Goal: Navigation & Orientation: Find specific page/section

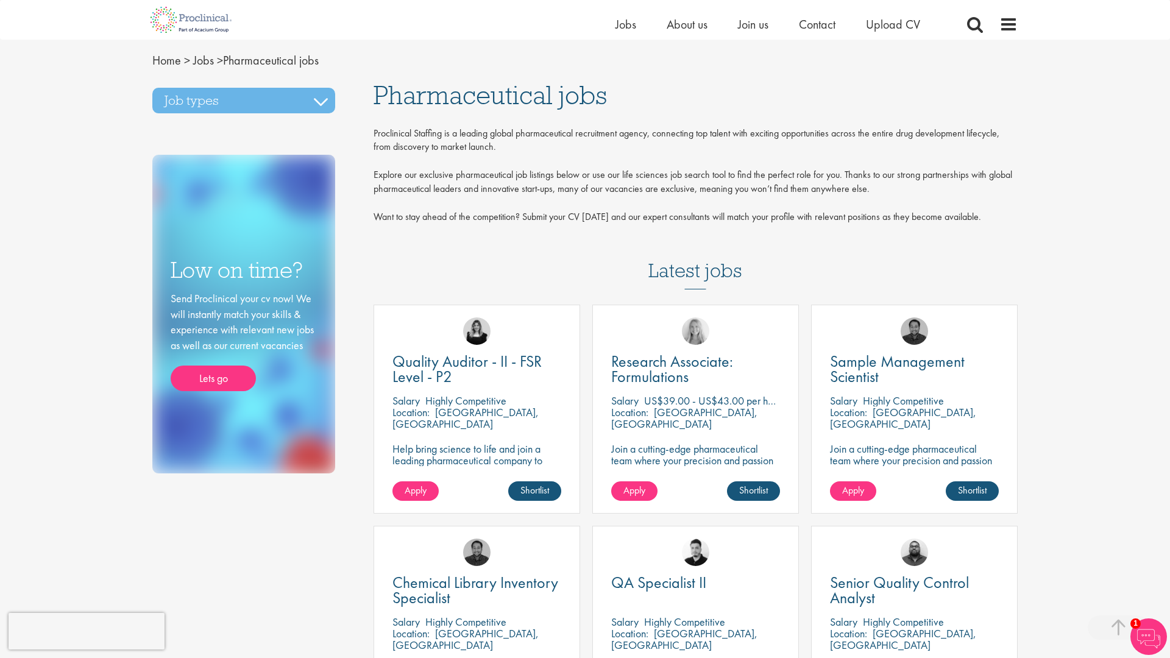
scroll to position [888, 0]
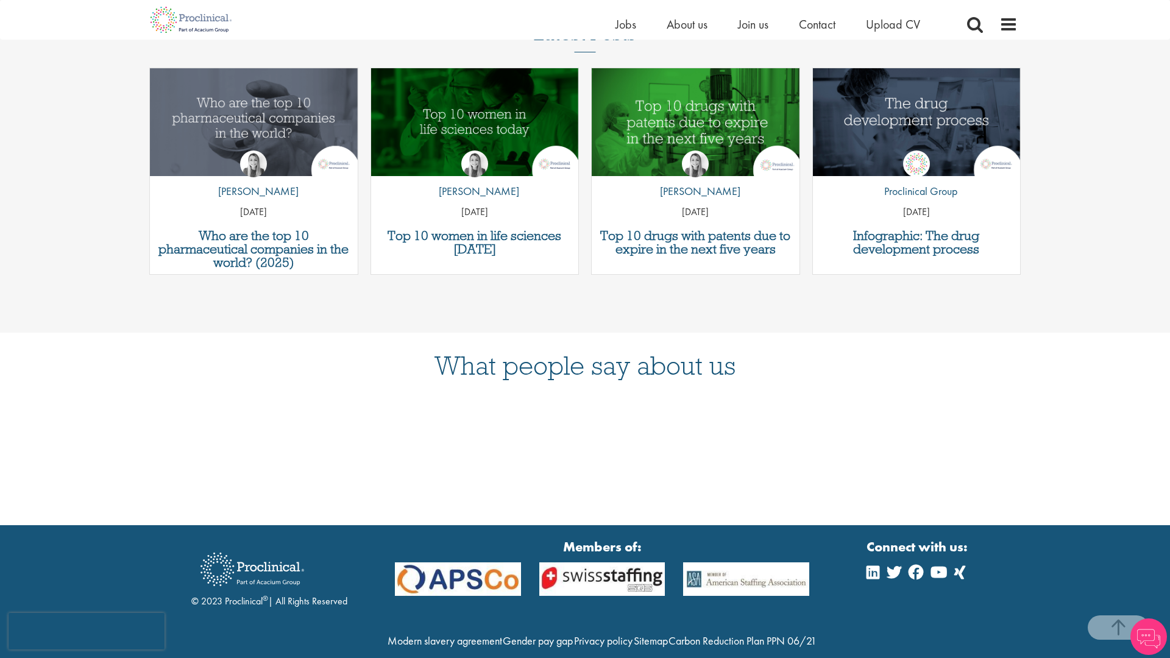
scroll to position [1962, 0]
